Goal: Register for event/course

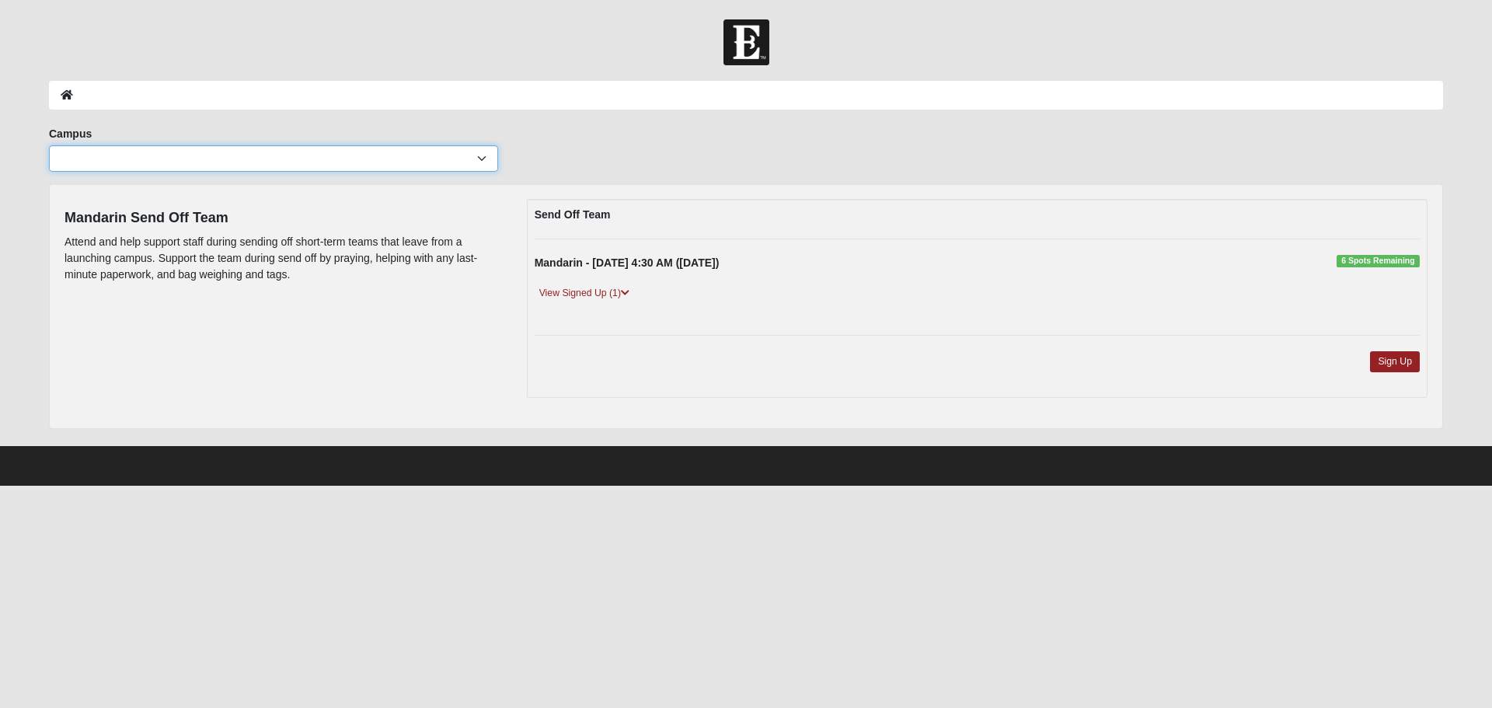
click at [475, 156] on select "Arlington Baymeadows College Park Orlando (Coming Soon) Eleven22 Online Fleming…" at bounding box center [273, 158] width 449 height 26
select select "4"
click at [49, 145] on select "Arlington Baymeadows College Park Orlando (Coming Soon) Eleven22 Online Fleming…" at bounding box center [273, 158] width 449 height 26
click at [629, 288] on icon at bounding box center [625, 292] width 9 height 9
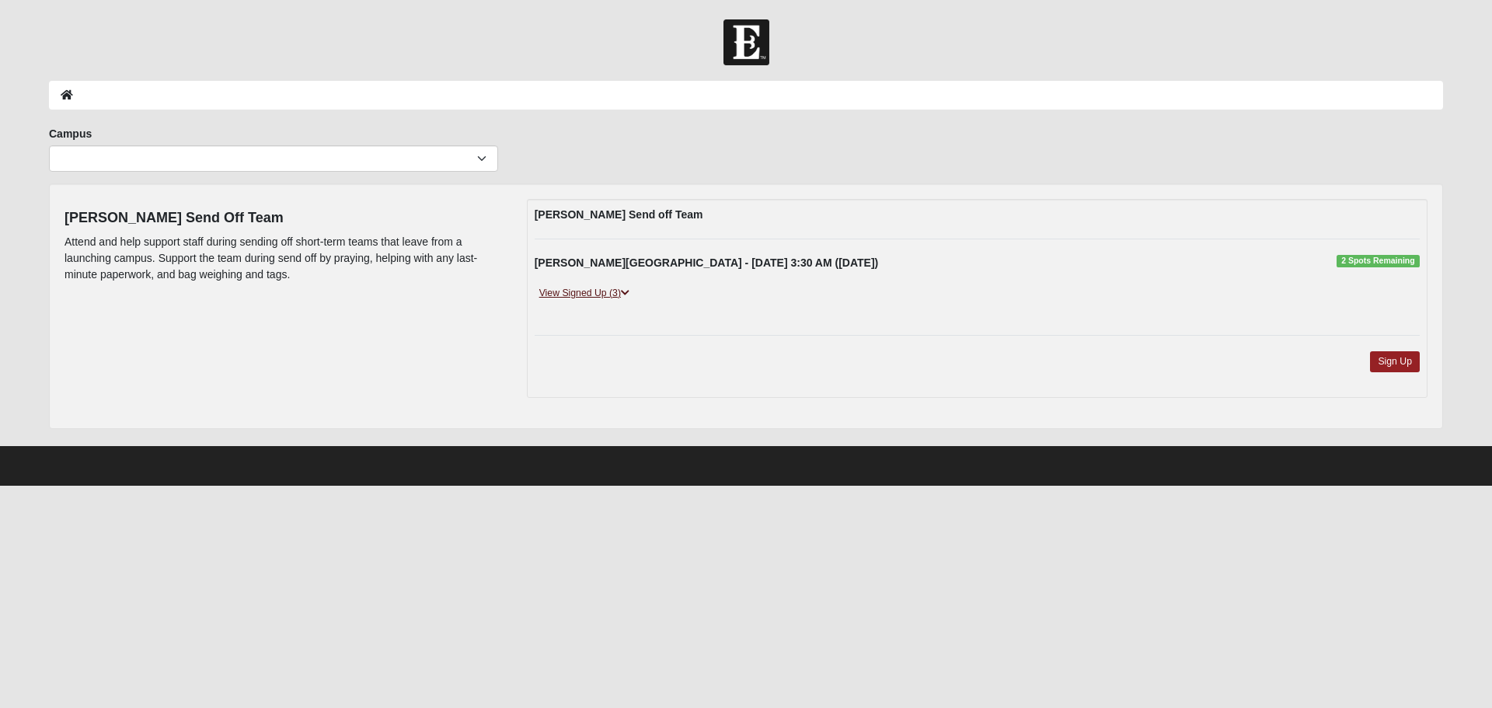
click at [626, 293] on icon at bounding box center [625, 292] width 9 height 9
